Goal: Task Accomplishment & Management: Manage account settings

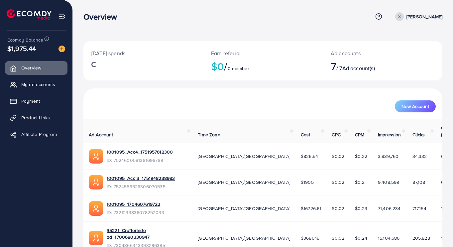
click at [55, 90] on link "My ad accounts" at bounding box center [36, 84] width 62 height 13
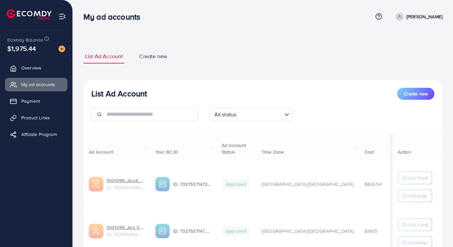
click at [55, 72] on link "Overview" at bounding box center [36, 67] width 62 height 13
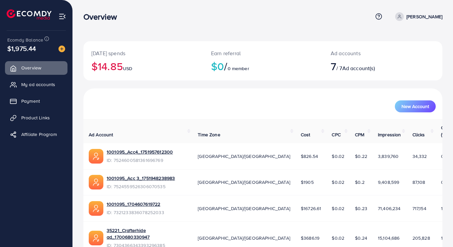
click at [58, 79] on link "My ad accounts" at bounding box center [36, 84] width 62 height 13
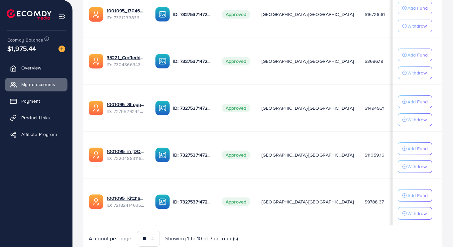
scroll to position [264, 0]
click at [447, 204] on p "Edit" at bounding box center [451, 201] width 8 height 8
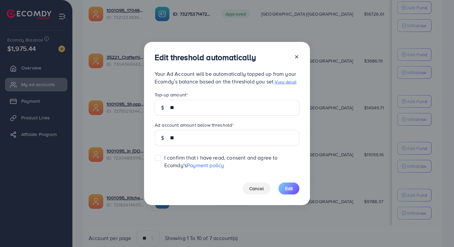
click at [56, 213] on div "Edit threshold automatically Your Ad Account will be automatically topped up fr…" at bounding box center [227, 123] width 454 height 247
click at [297, 57] on line at bounding box center [297, 56] width 3 height 3
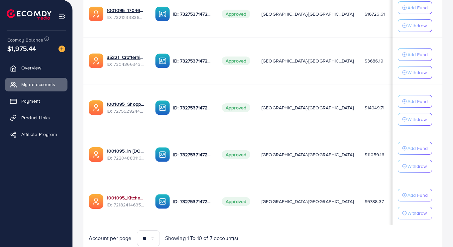
click at [137, 200] on link "1001095_Kitchenlyst_1680641549988" at bounding box center [126, 197] width 38 height 7
click at [123, 149] on link "1001095_in [DOMAIN_NAME]_1681150971525" at bounding box center [126, 150] width 38 height 7
click at [119, 102] on link "1001095_Shopping Center" at bounding box center [126, 104] width 38 height 7
click at [119, 56] on link "35221_Crafterhide ad_1700680330947" at bounding box center [126, 57] width 38 height 7
click at [110, 12] on link "1001095_1704607619722" at bounding box center [126, 10] width 38 height 7
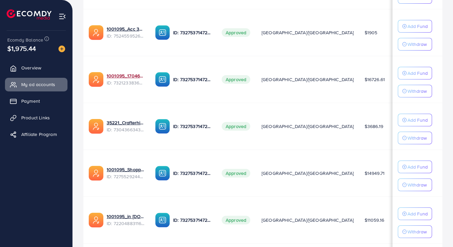
scroll to position [194, 0]
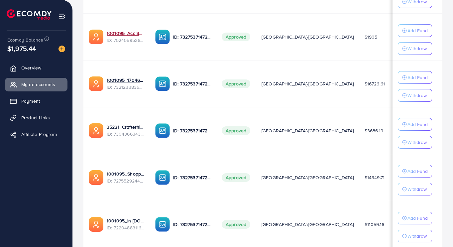
click at [124, 32] on link "1001095_Acc 3_1751948238983" at bounding box center [126, 33] width 38 height 7
